Goal: Information Seeking & Learning: Learn about a topic

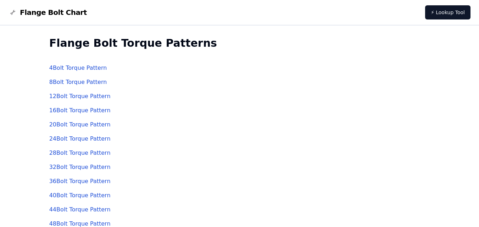
click at [67, 67] on link "4 Bolt Torque Pattern" at bounding box center [78, 68] width 58 height 7
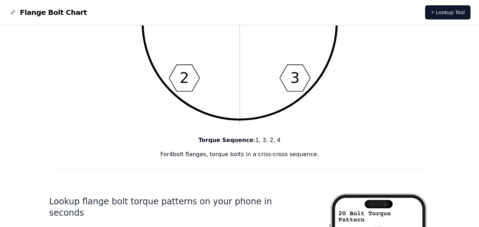
scroll to position [35, 0]
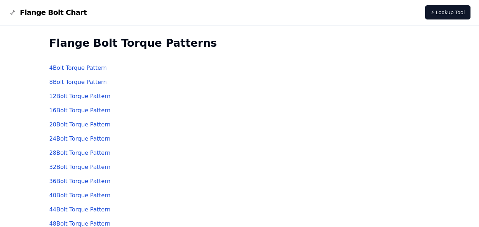
click at [74, 86] on link "8 Bolt Torque Pattern" at bounding box center [78, 82] width 58 height 7
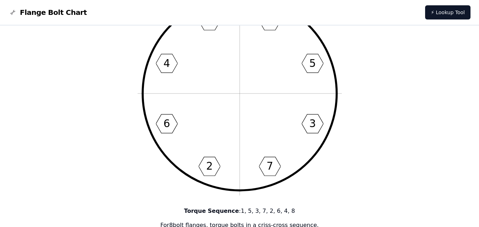
scroll to position [35, 0]
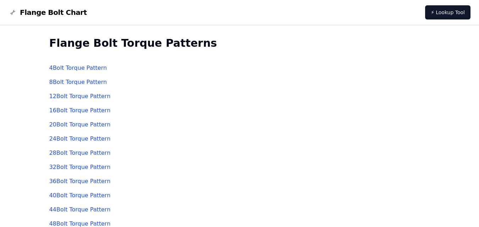
click at [76, 97] on link "12 Bolt Torque Pattern" at bounding box center [79, 96] width 61 height 7
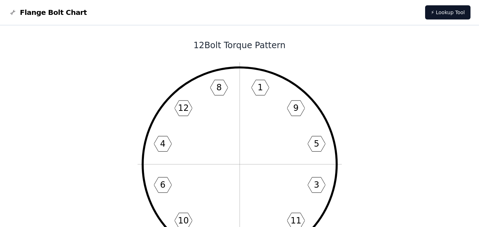
scroll to position [35, 0]
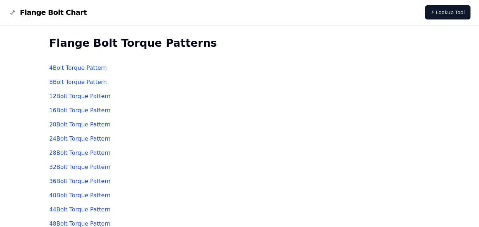
click at [62, 70] on link "4 Bolt Torque Pattern" at bounding box center [78, 68] width 58 height 7
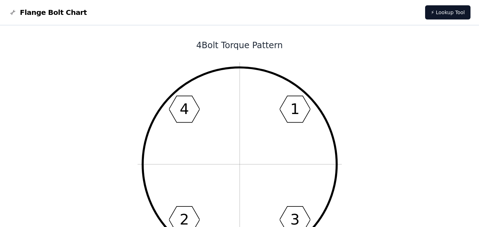
scroll to position [35, 0]
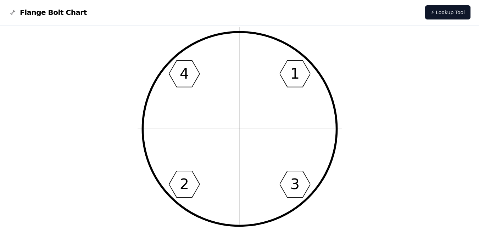
drag, startPoint x: 235, startPoint y: 88, endPoint x: 404, endPoint y: 113, distance: 171.2
click at [189, 97] on icon "1 3 2 4" at bounding box center [240, 129] width 204 height 204
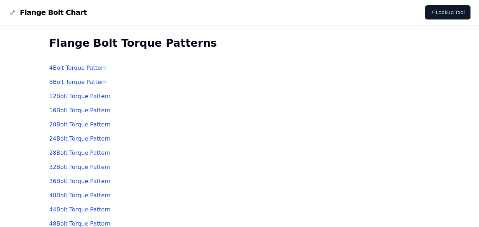
click at [75, 127] on link "20 Bolt Torque Pattern" at bounding box center [79, 124] width 61 height 7
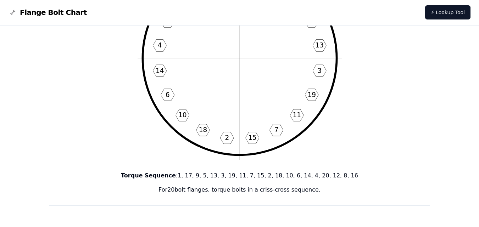
scroll to position [35, 0]
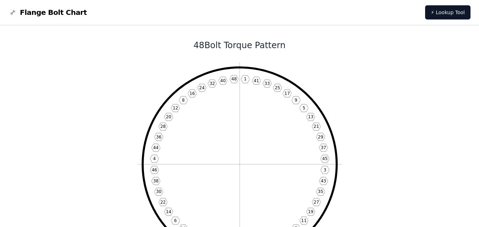
scroll to position [35, 0]
